Goal: Complete application form

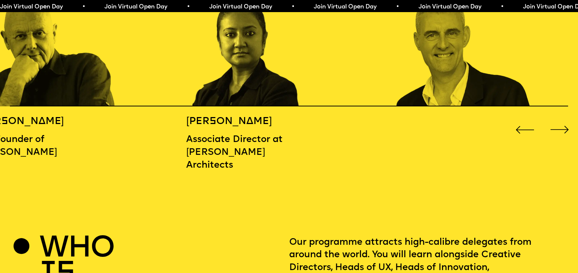
scroll to position [954, 0]
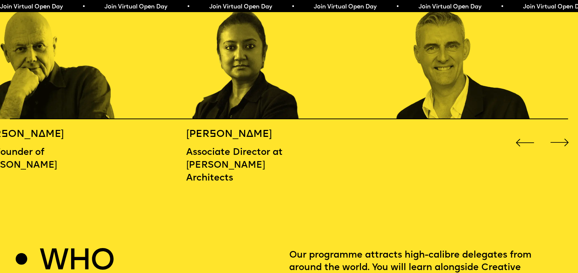
click at [566, 138] on div "Next slide" at bounding box center [560, 142] width 23 height 23
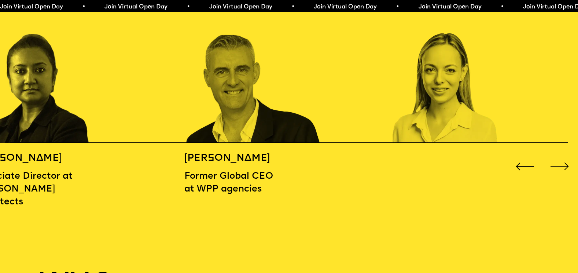
scroll to position [917, 0]
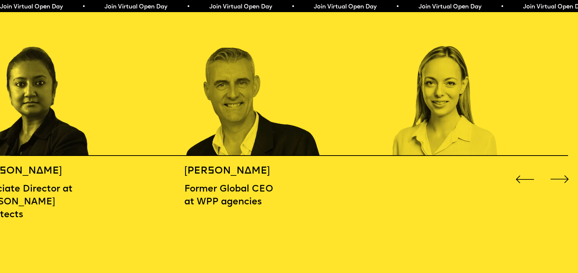
click at [563, 173] on div "Next slide" at bounding box center [560, 179] width 23 height 23
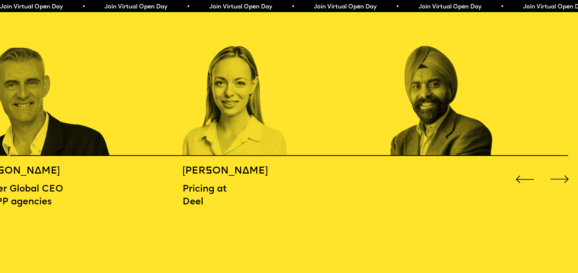
click at [563, 173] on div "Next slide" at bounding box center [560, 179] width 23 height 23
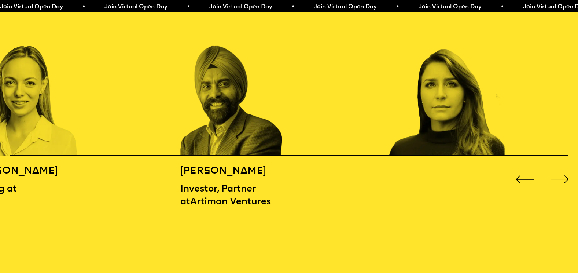
click at [563, 171] on div "Next slide" at bounding box center [560, 179] width 23 height 23
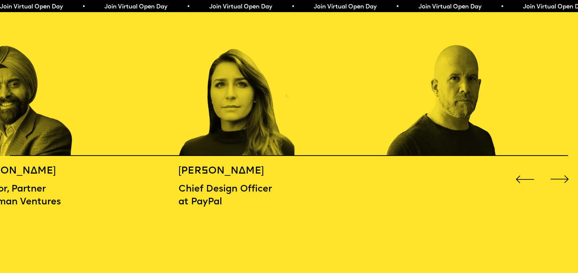
click at [563, 173] on div "Next slide" at bounding box center [560, 179] width 23 height 23
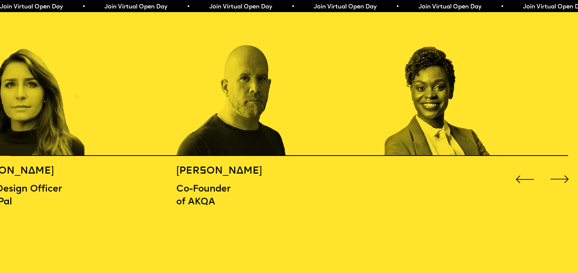
click at [563, 173] on div "Next slide" at bounding box center [560, 179] width 23 height 23
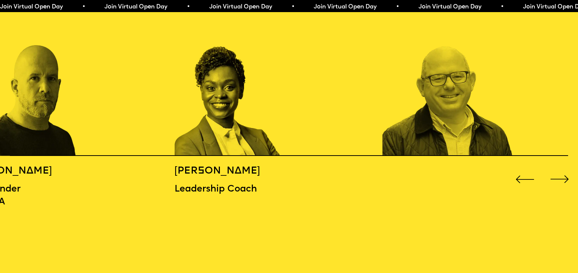
click at [563, 173] on div "Next slide" at bounding box center [560, 179] width 23 height 23
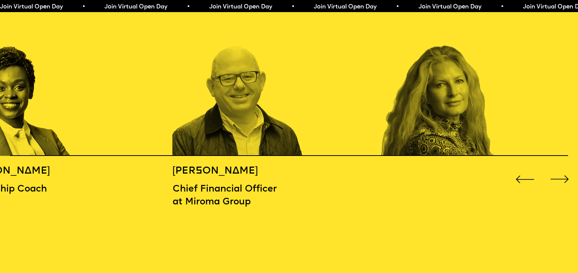
click at [563, 173] on div "Next slide" at bounding box center [560, 179] width 23 height 23
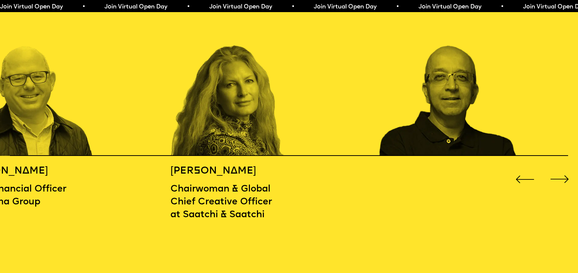
click at [563, 173] on div "Next slide" at bounding box center [560, 179] width 23 height 23
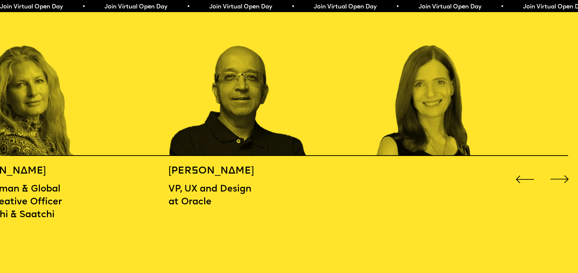
click at [563, 173] on div "Next slide" at bounding box center [560, 179] width 23 height 23
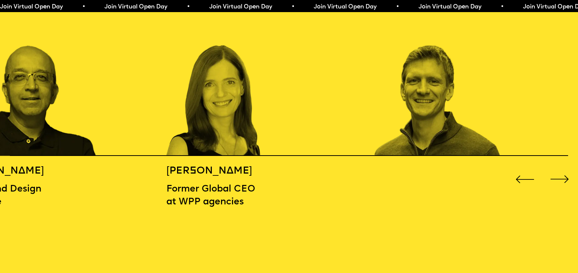
click at [563, 173] on div "Next slide" at bounding box center [560, 179] width 23 height 23
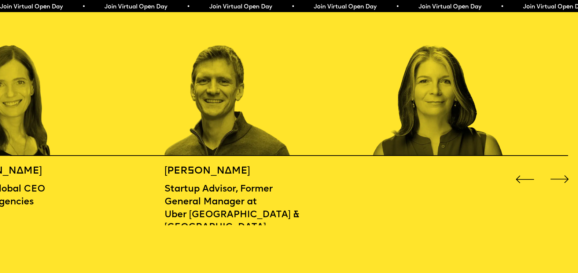
click at [563, 173] on div "Next slide" at bounding box center [560, 179] width 23 height 23
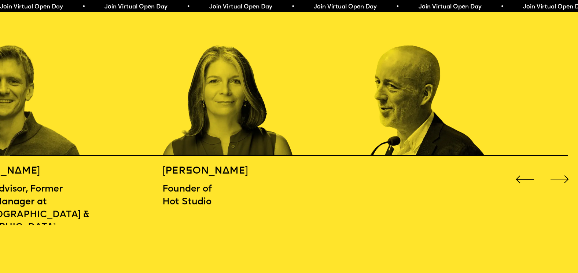
click at [559, 179] on div "Next slide" at bounding box center [560, 179] width 23 height 23
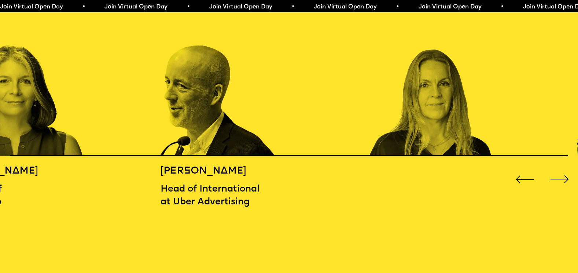
click at [559, 179] on div "Next slide" at bounding box center [560, 179] width 23 height 23
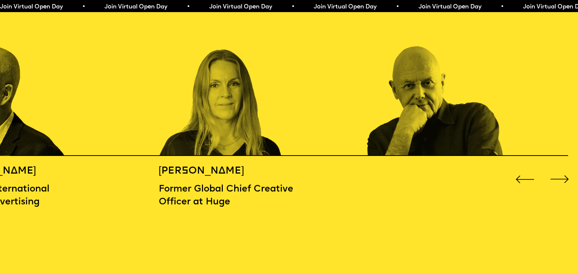
click at [559, 179] on div "Next slide" at bounding box center [560, 179] width 23 height 23
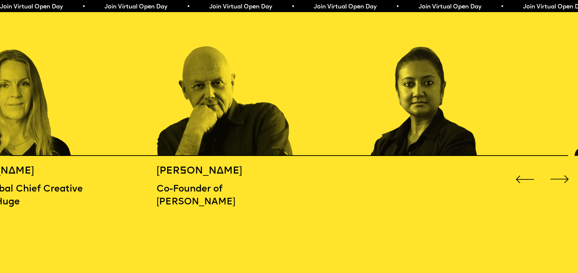
click at [527, 178] on div "Previous slide" at bounding box center [525, 179] width 23 height 23
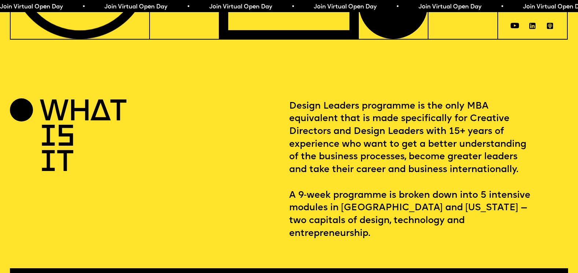
scroll to position [257, 0]
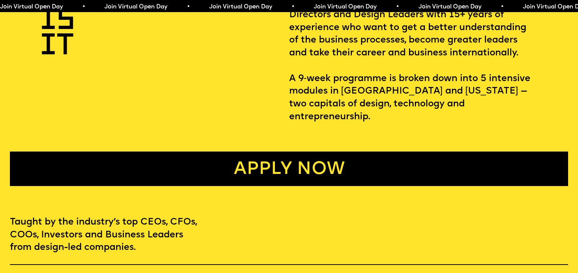
click at [366, 161] on link "Apply now" at bounding box center [289, 168] width 558 height 34
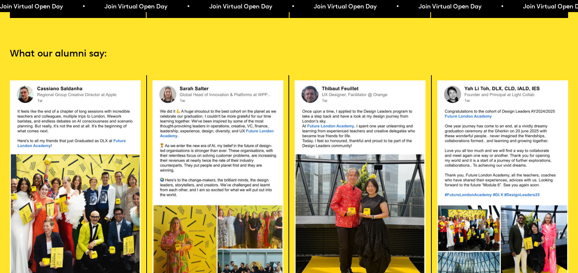
scroll to position [1373, 0]
